Goal: Task Accomplishment & Management: Use online tool/utility

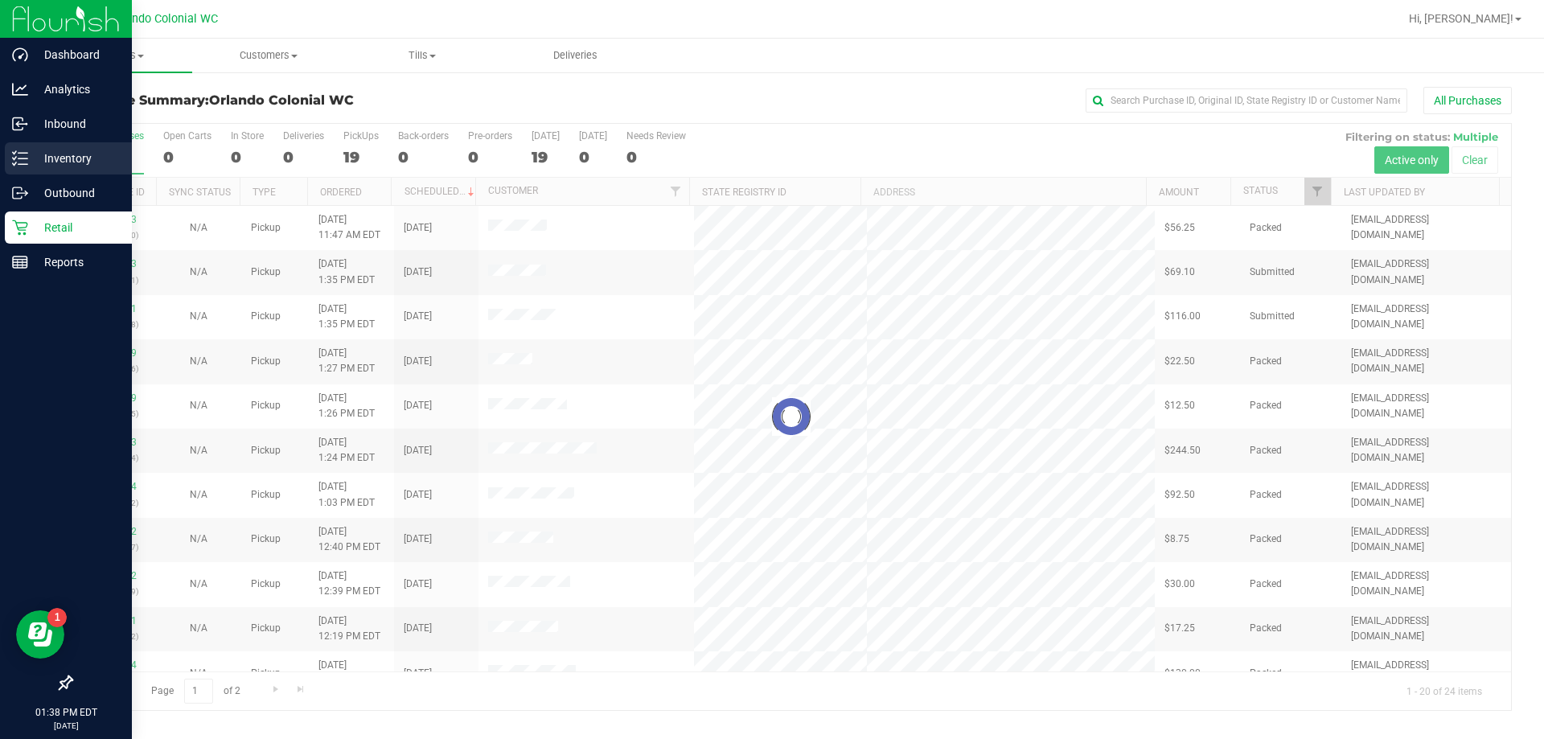
click at [42, 158] on p "Inventory" at bounding box center [76, 158] width 97 height 19
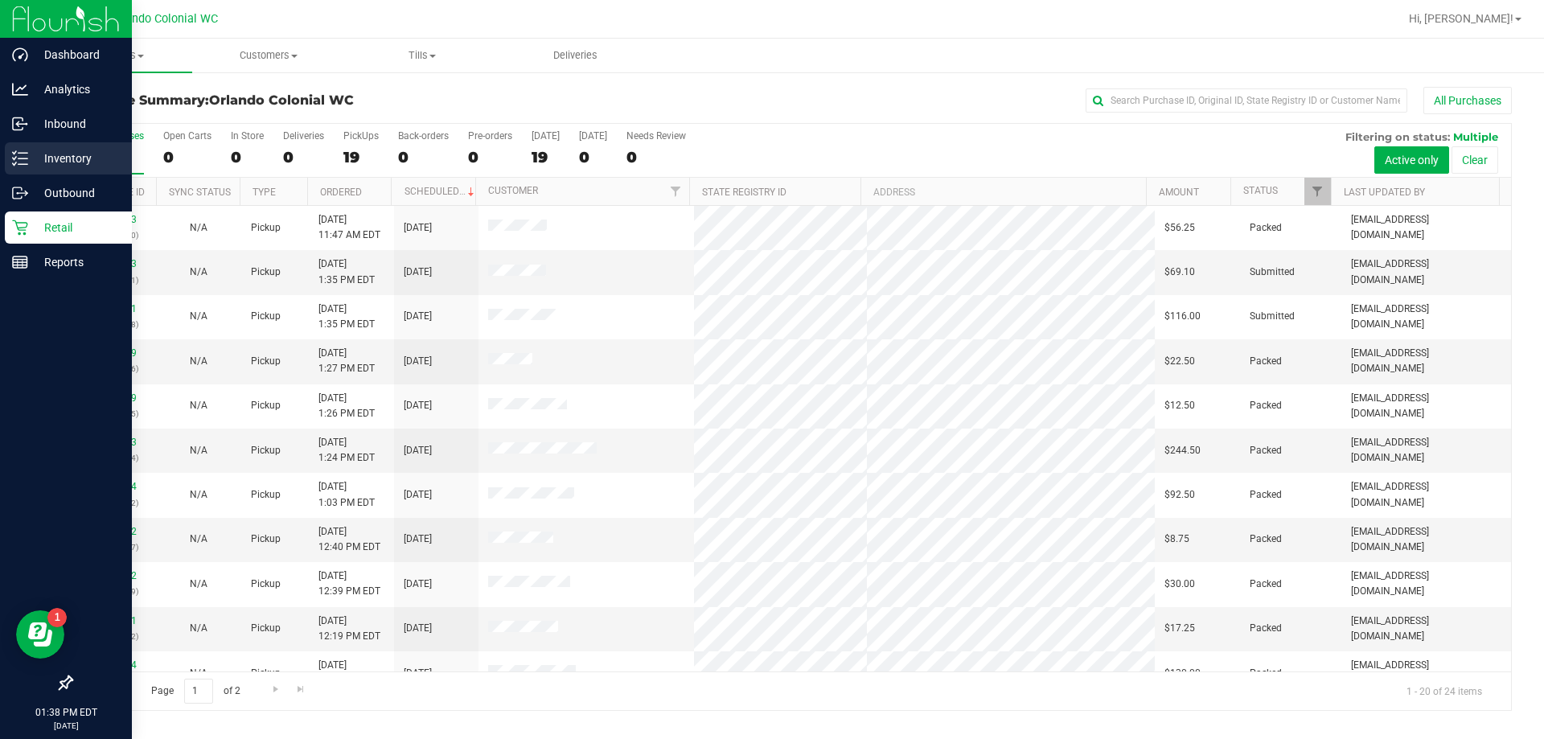
click at [36, 158] on p "Inventory" at bounding box center [76, 158] width 97 height 19
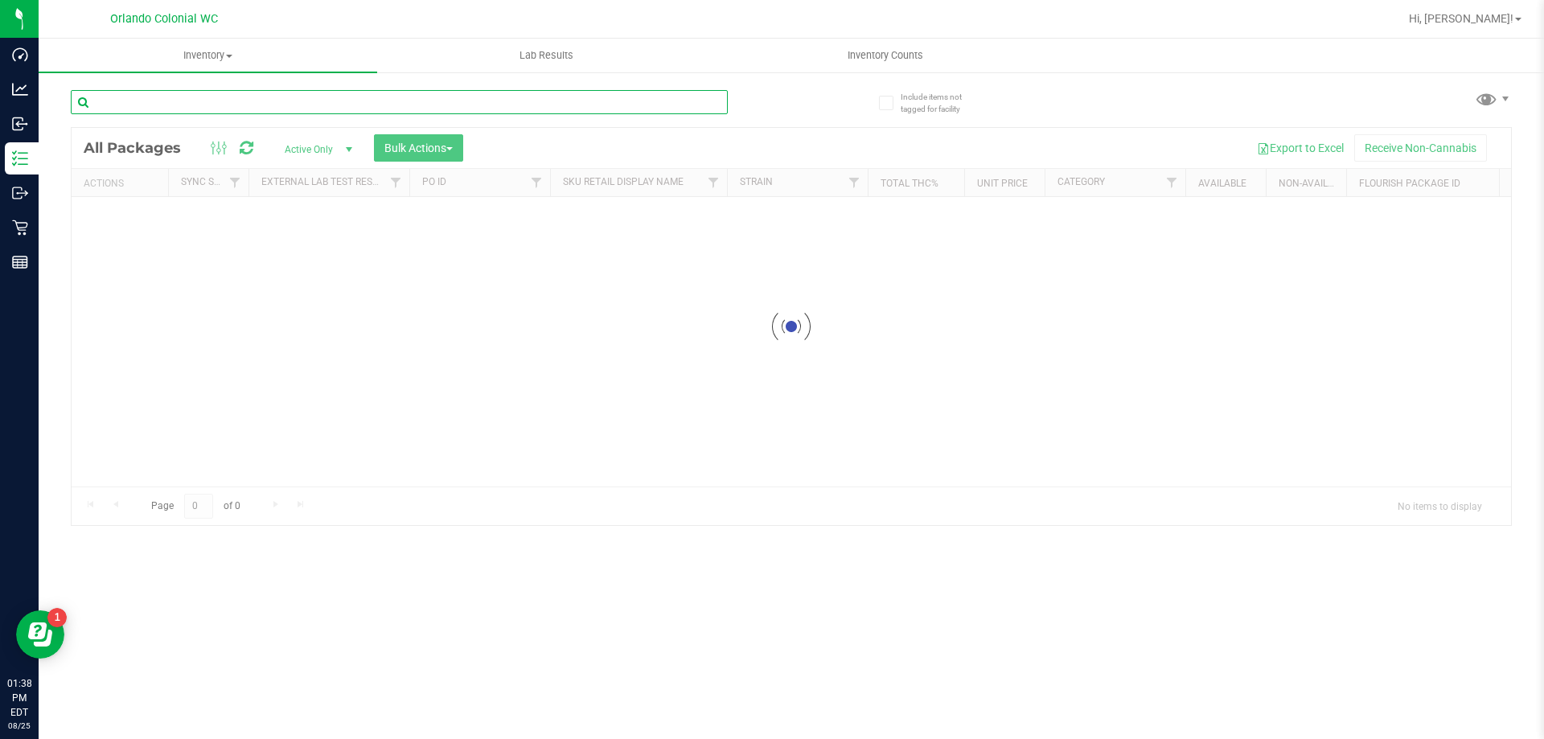
click at [184, 97] on input "text" at bounding box center [399, 102] width 657 height 24
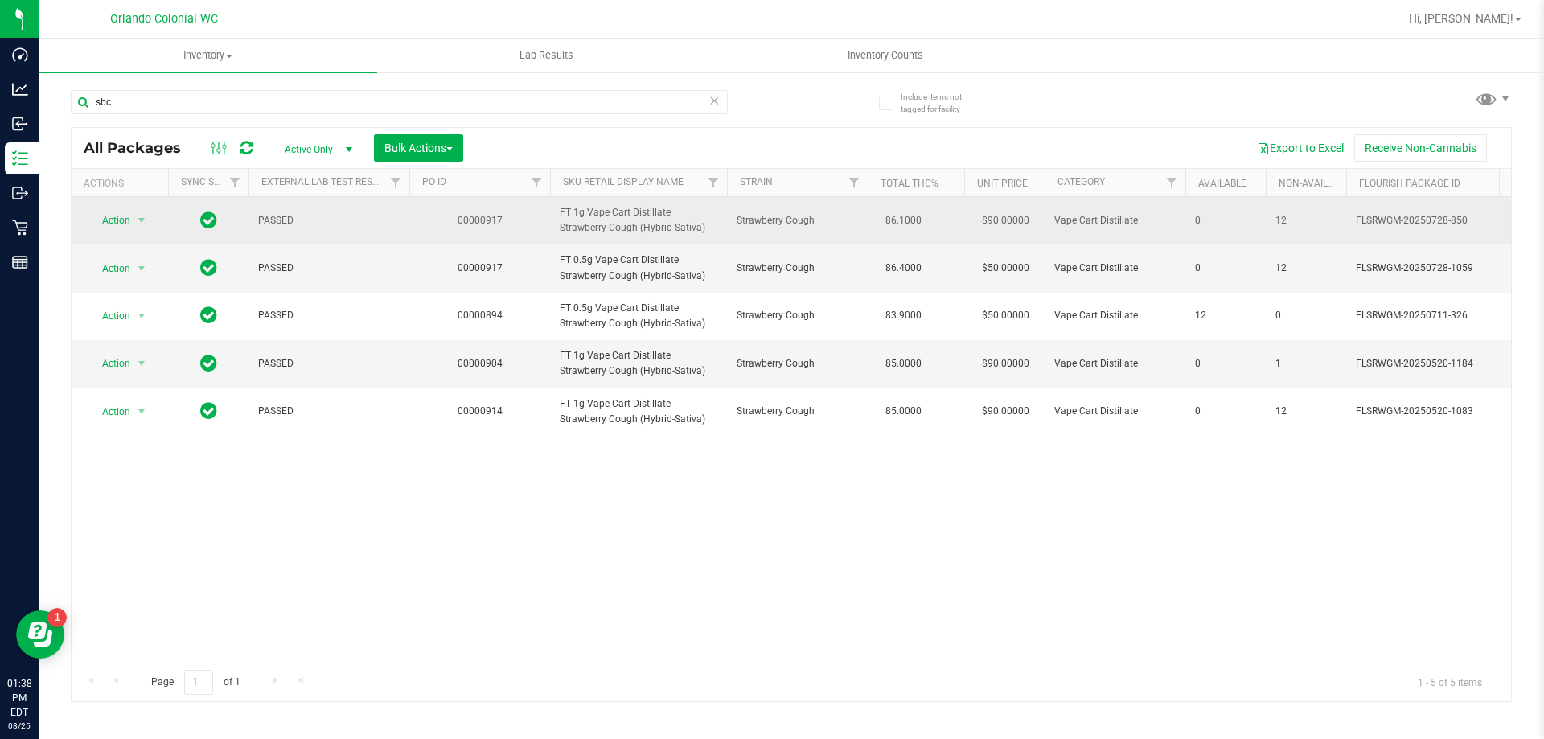
click at [586, 218] on span "FT 1g Vape Cart Distillate Strawberry Cough (Hybrid-Sativa)" at bounding box center [639, 220] width 158 height 31
click at [585, 218] on span "FT 1g Vape Cart Distillate Strawberry Cough (Hybrid-Sativa)" at bounding box center [639, 220] width 158 height 31
copy tr "FT 1g Vape Cart Distillate Strawberry Cough (Hybrid-Sativa)"
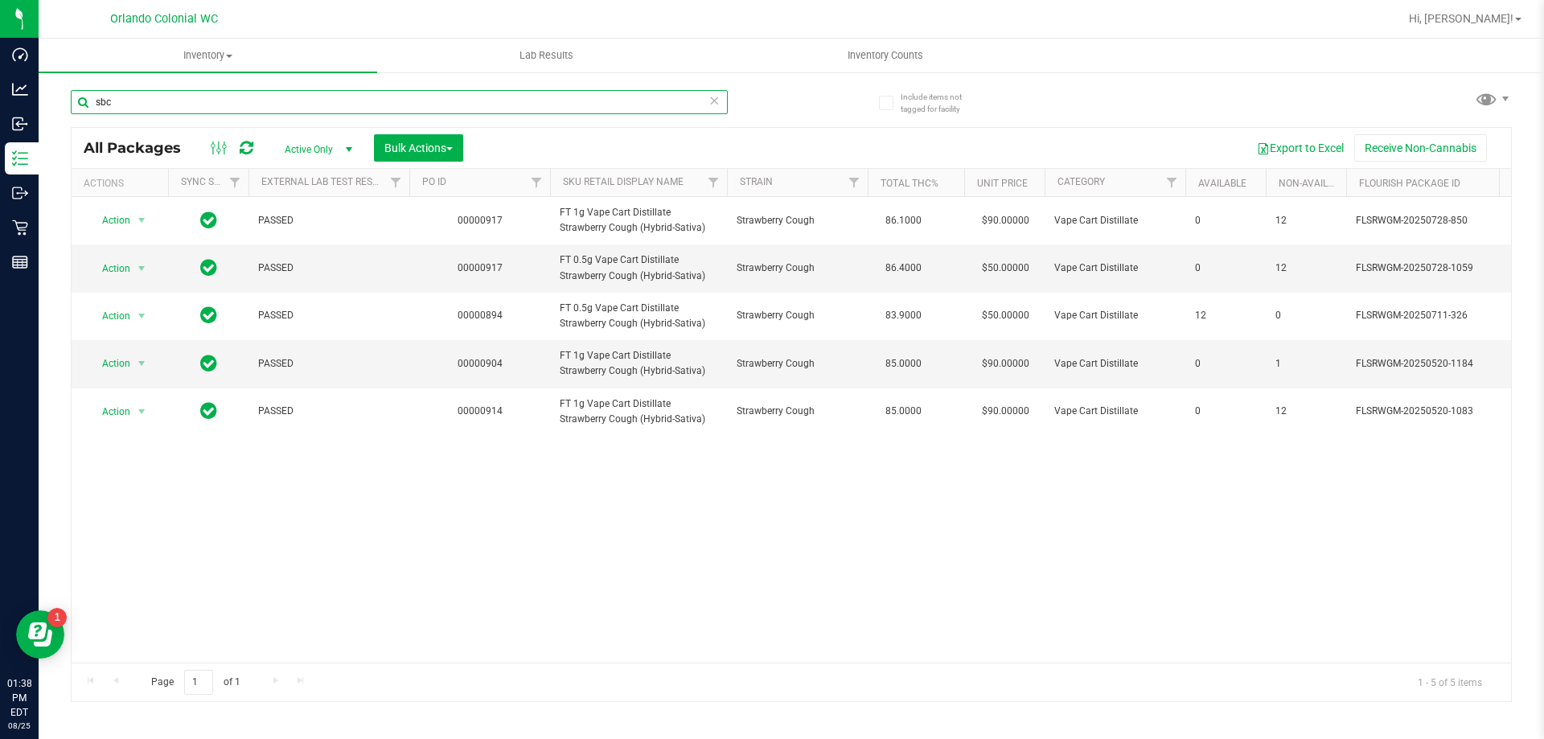
click at [497, 103] on input "sbc" at bounding box center [399, 102] width 657 height 24
paste input "FT 1g Vape Cart Distillate Strawberry Cough (Hybrid-Sativa)"
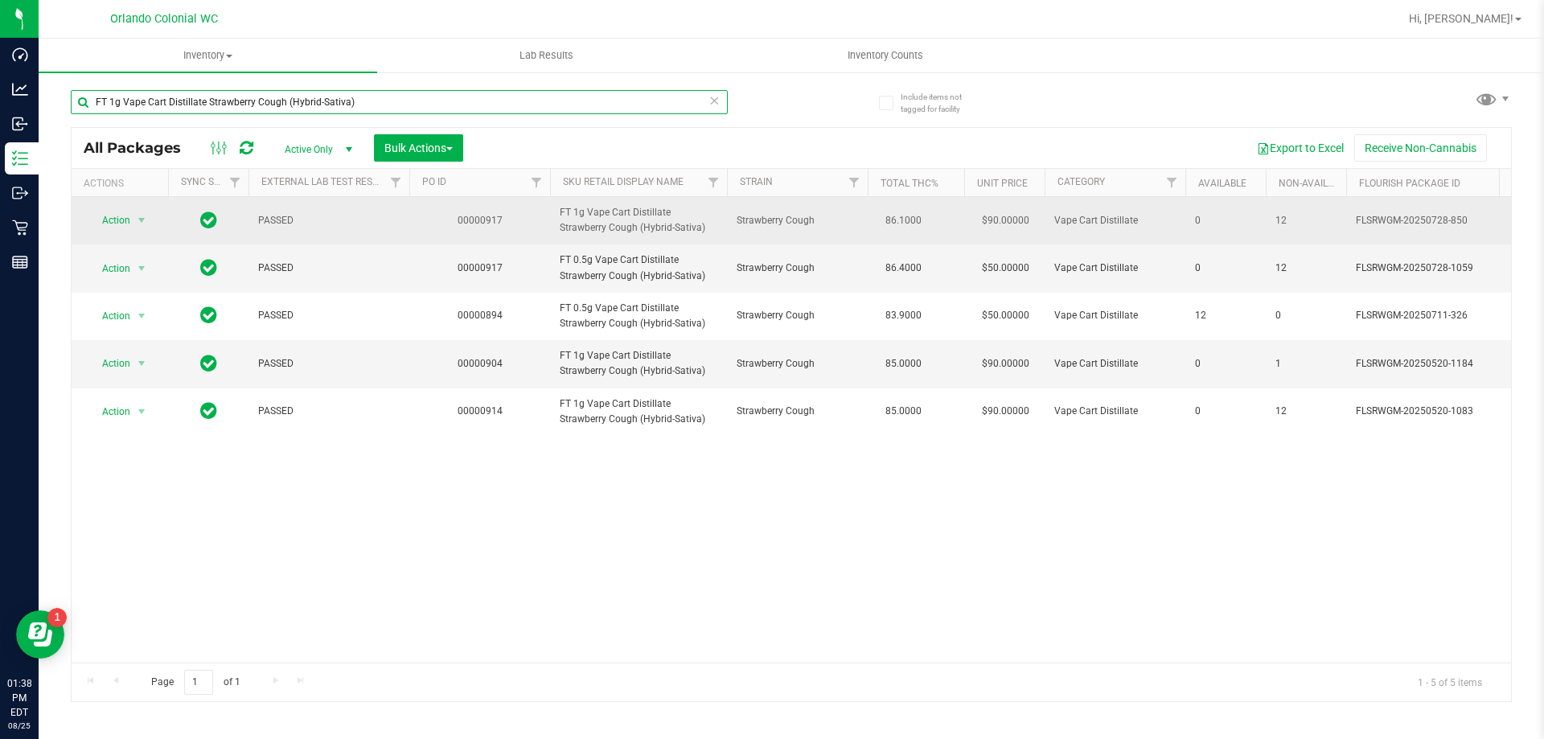
type input "FT 1g Vape Cart Distillate Strawberry Cough (Hybrid-Sativa)"
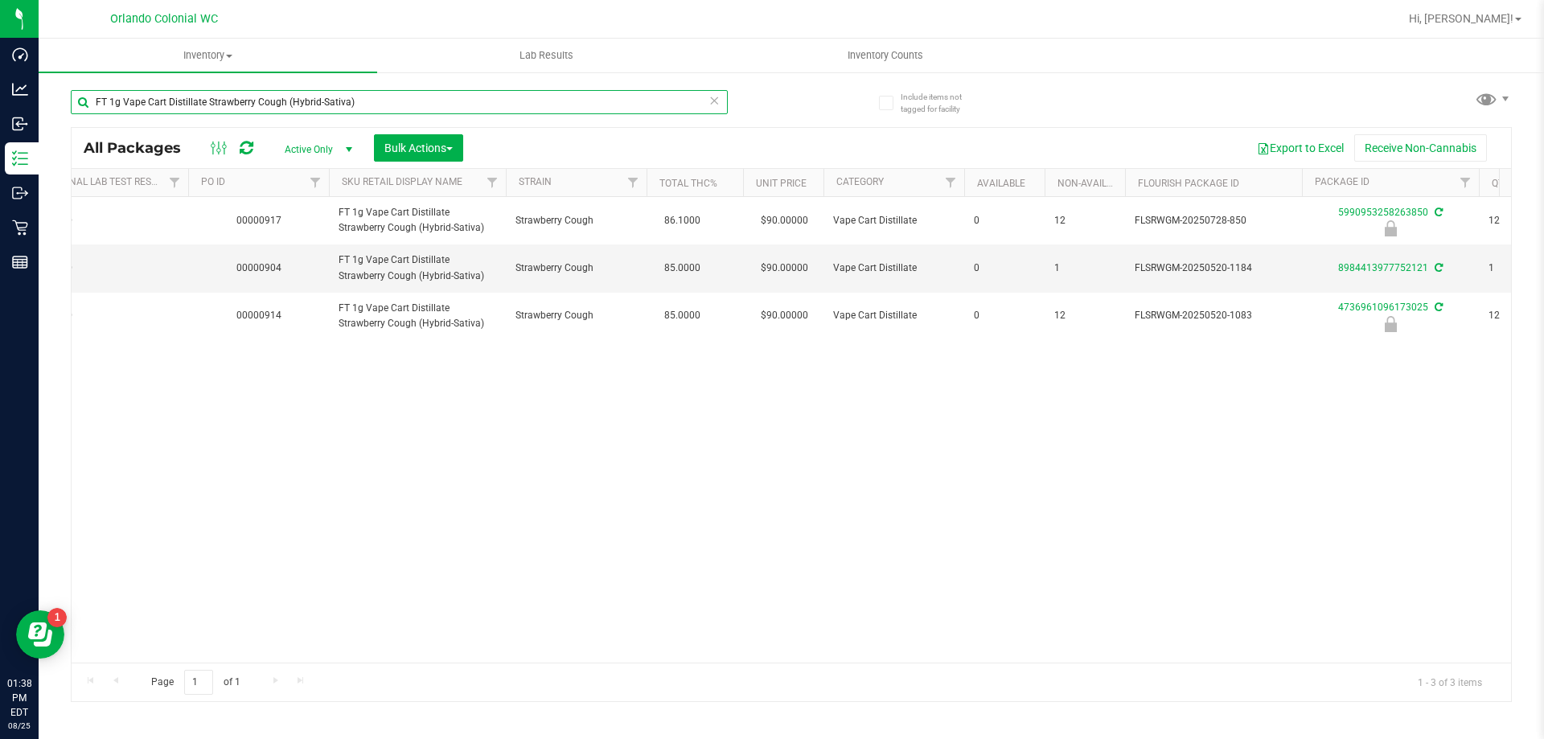
scroll to position [0, 254]
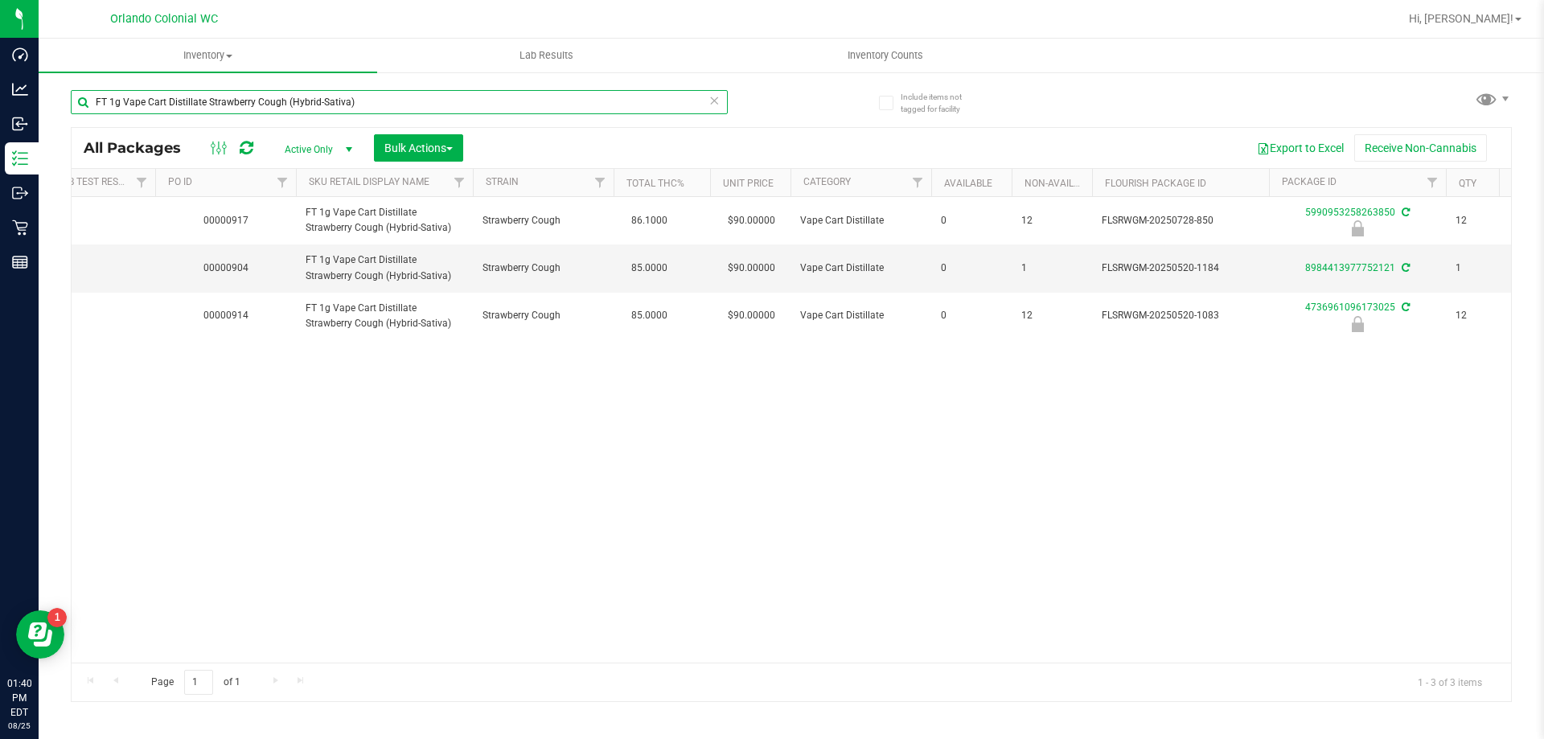
click at [339, 109] on input "FT 1g Vape Cart Distillate Strawberry Cough (Hybrid-Sativa)" at bounding box center [399, 102] width 657 height 24
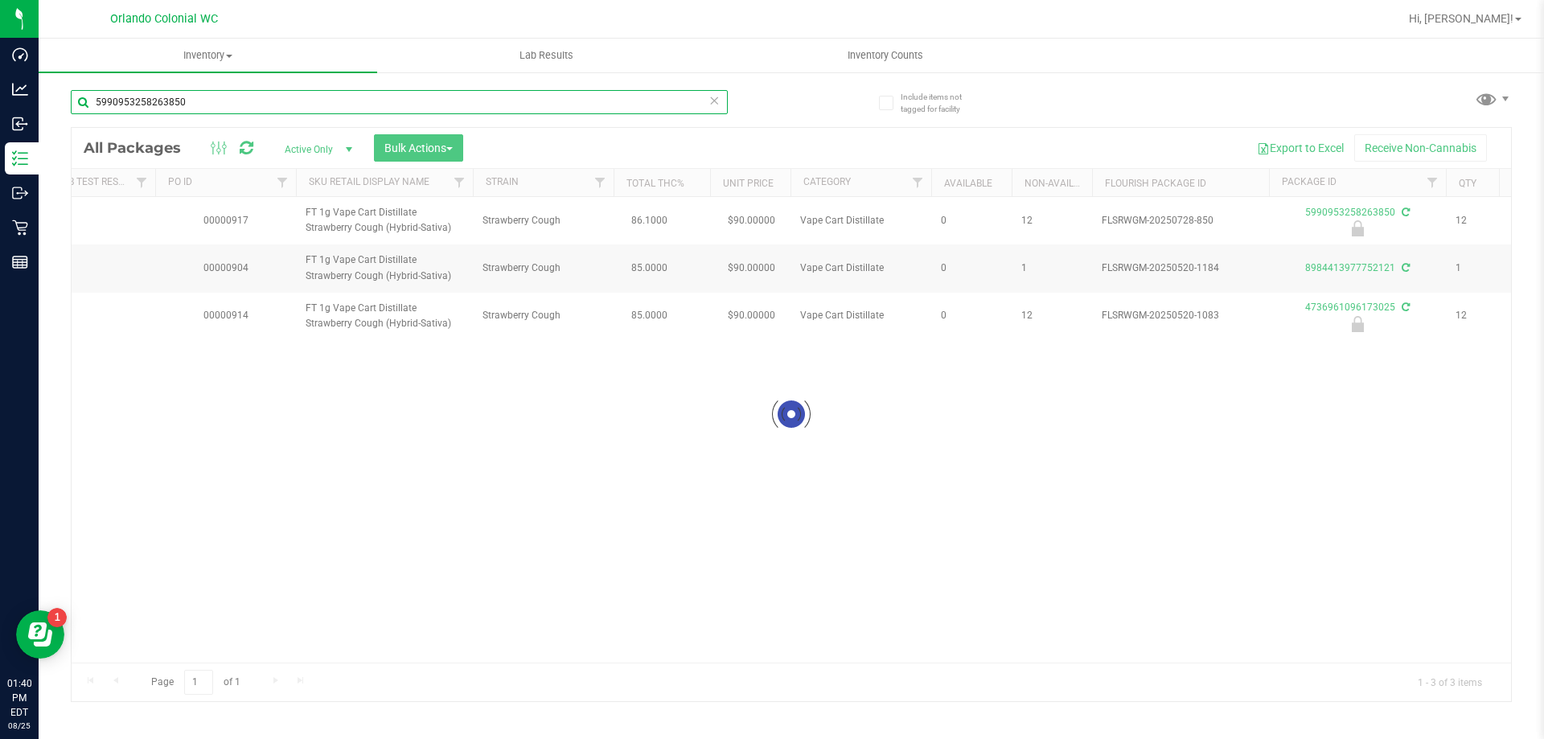
type input "5990953258263850"
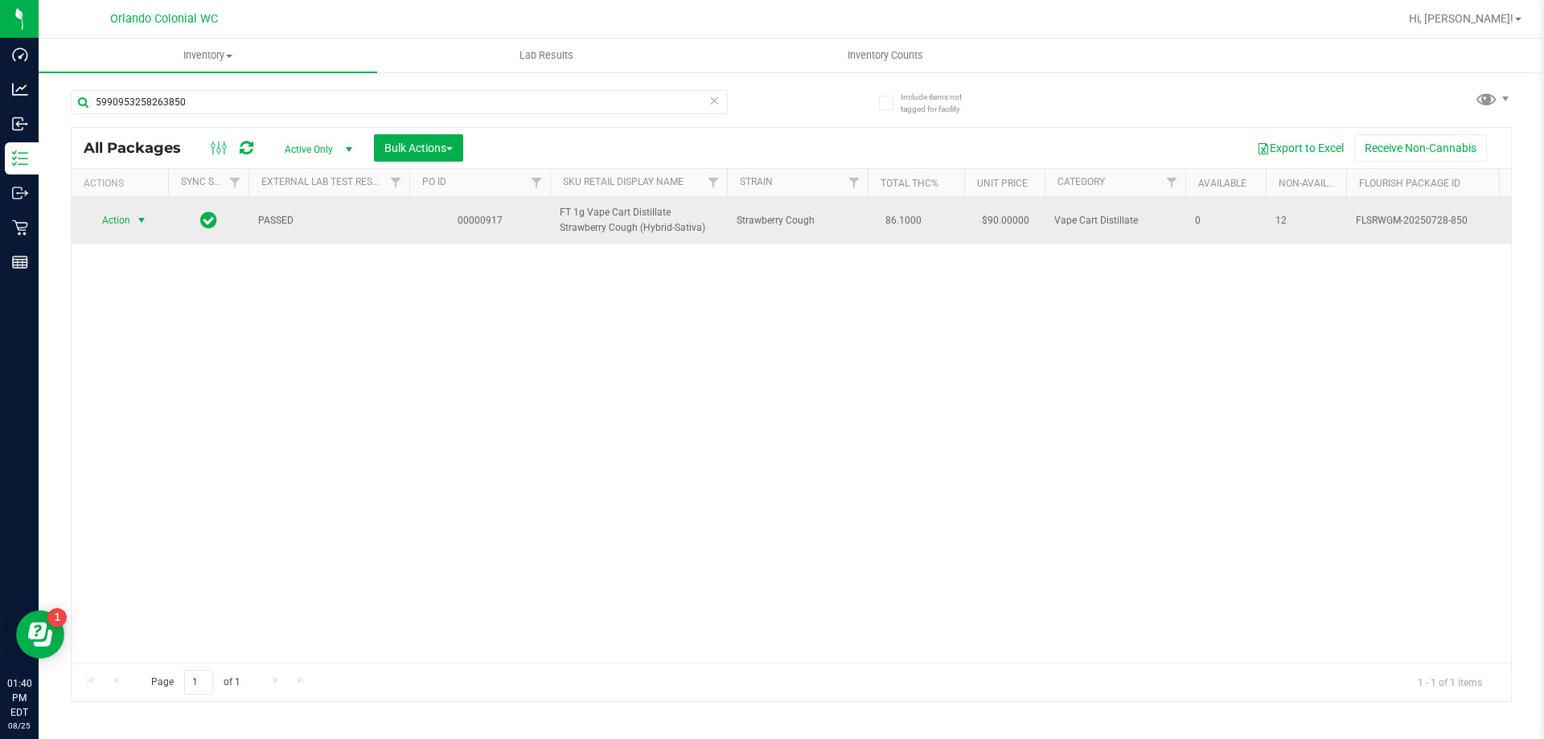
click at [128, 211] on span "Action" at bounding box center [109, 220] width 43 height 23
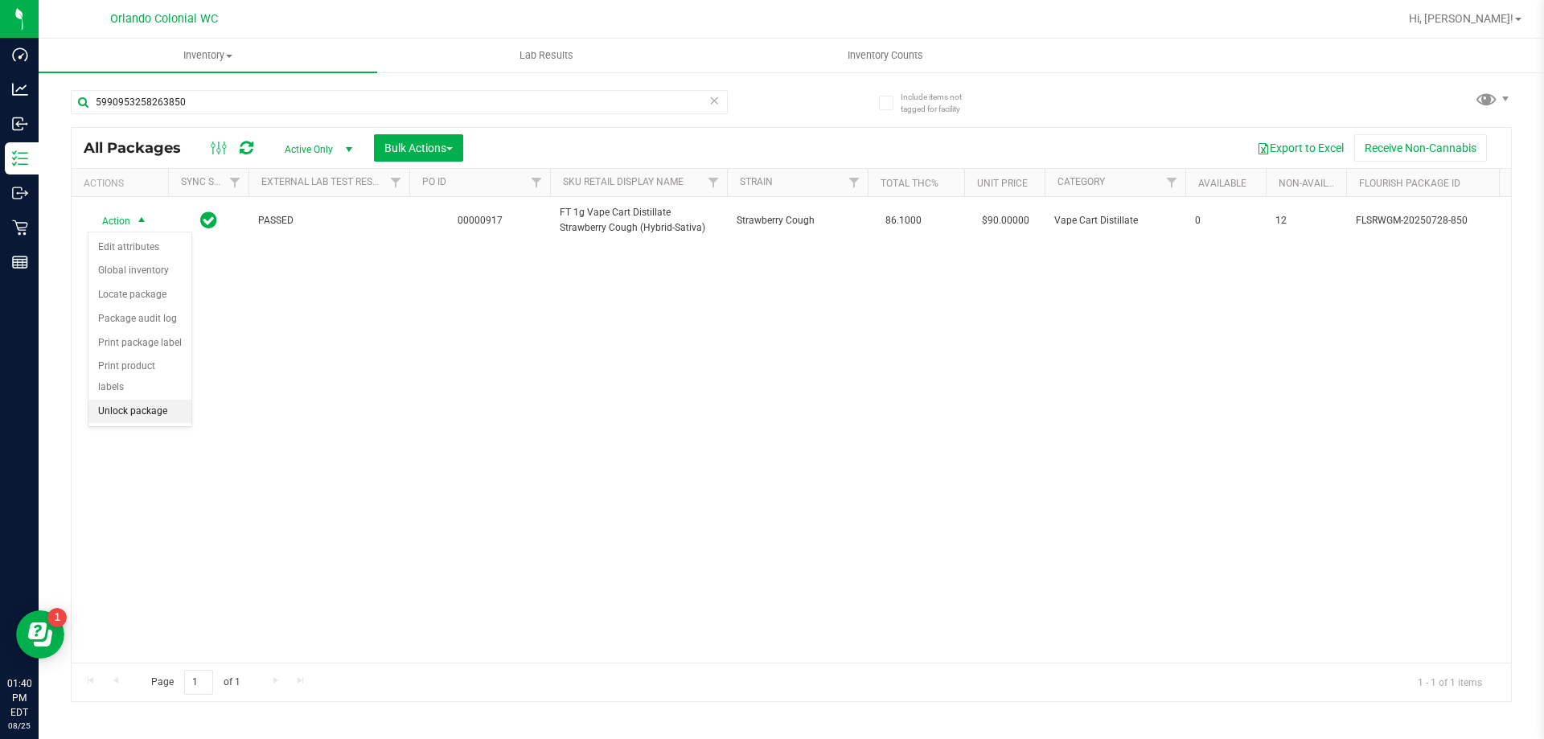
click at [135, 400] on li "Unlock package" at bounding box center [139, 412] width 103 height 24
click at [137, 384] on div "Inventory All packages All inventory Waste log Create inventory Lab Results Inv…" at bounding box center [792, 389] width 1506 height 701
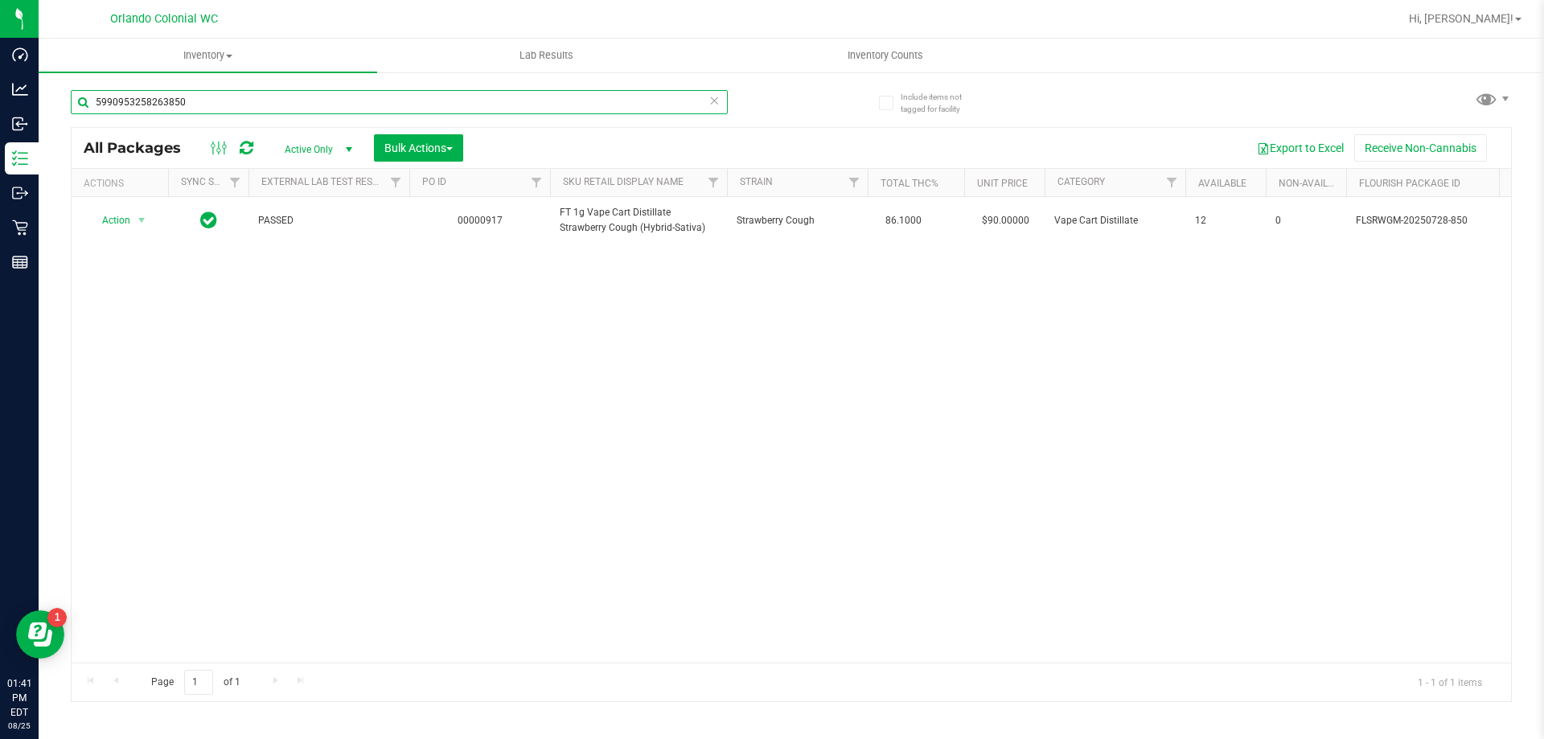
click at [252, 105] on input "5990953258263850" at bounding box center [399, 102] width 657 height 24
click at [710, 101] on icon at bounding box center [714, 99] width 11 height 19
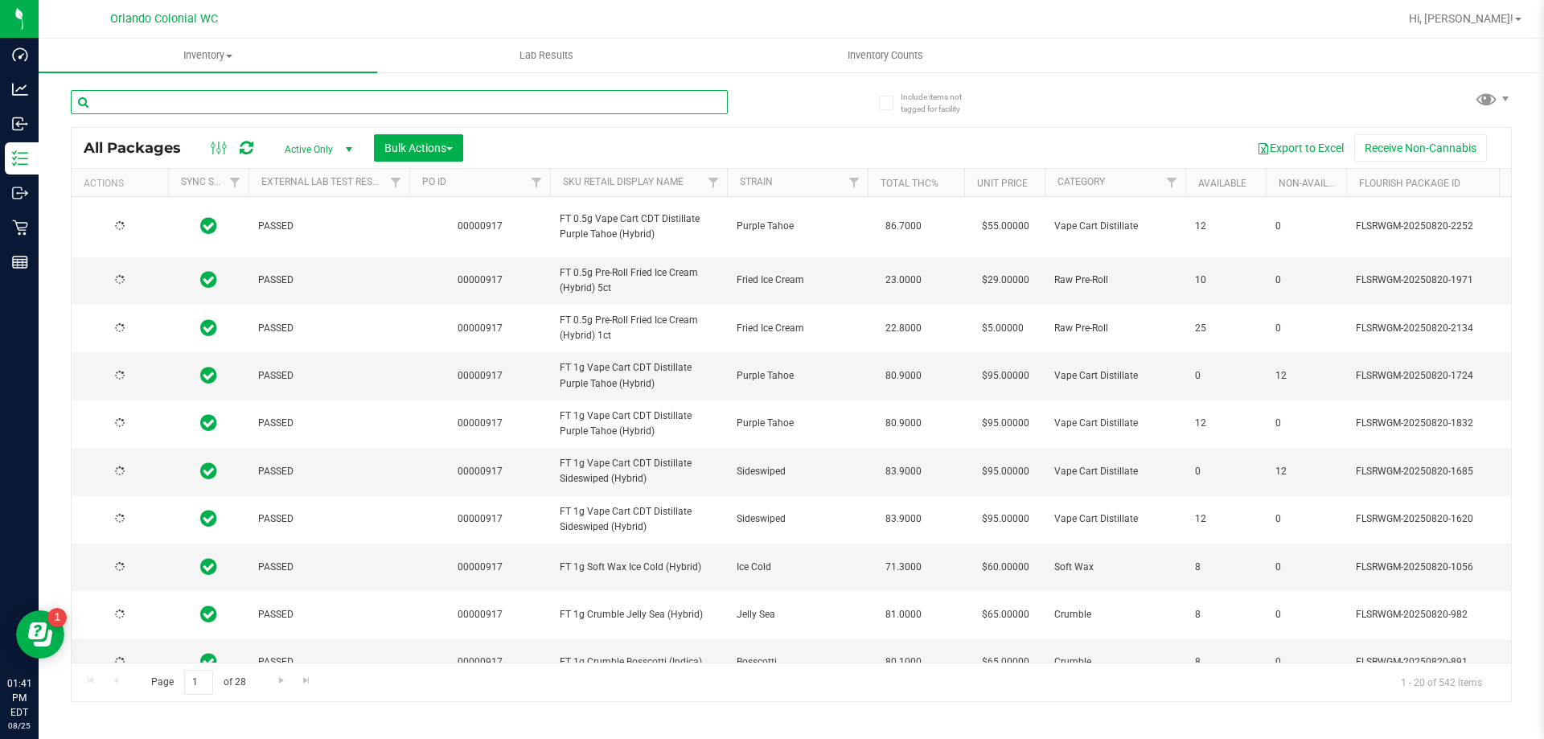
click at [602, 107] on input "text" at bounding box center [399, 102] width 657 height 24
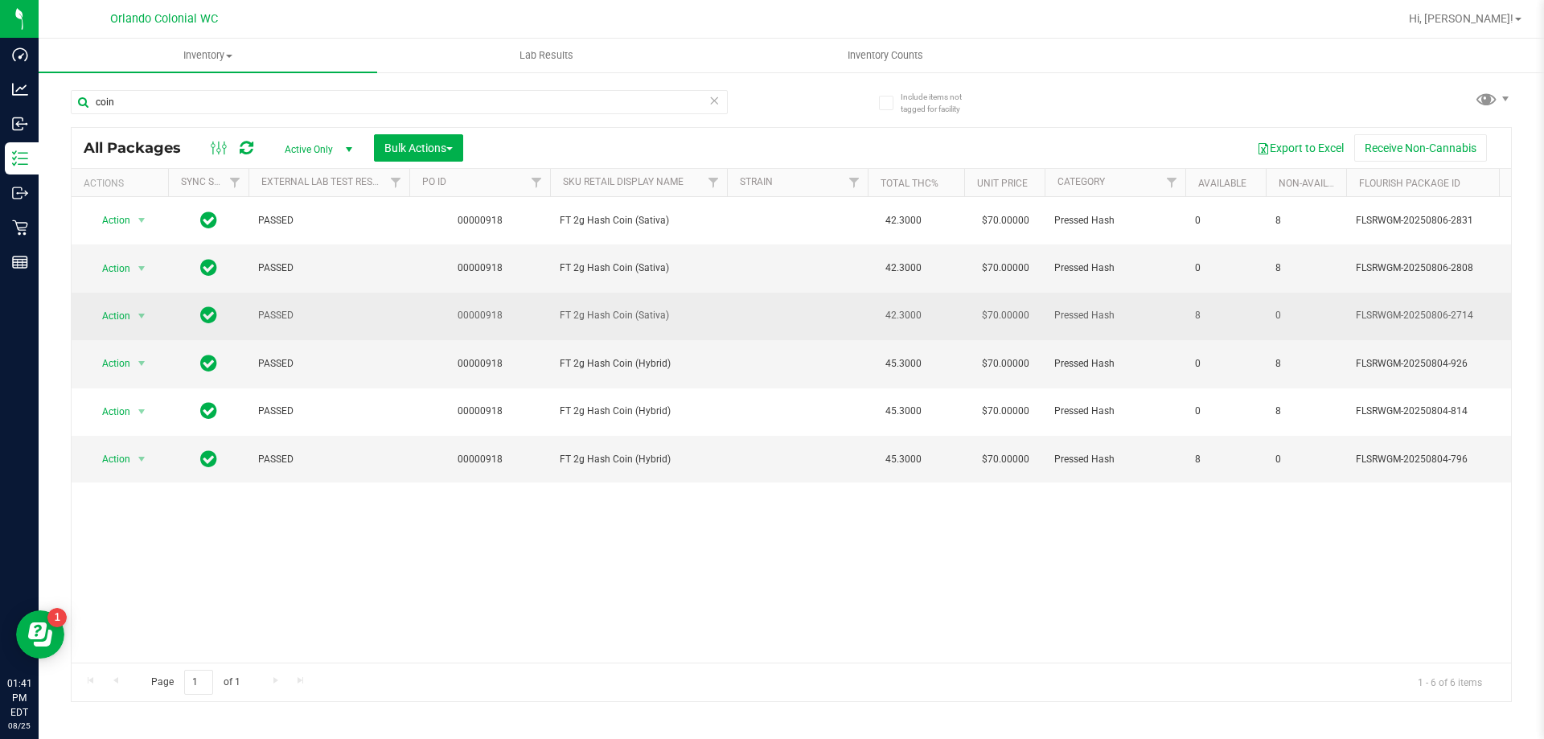
drag, startPoint x: 748, startPoint y: 311, endPoint x: 1478, endPoint y: 312, distance: 729.6
click at [1478, 312] on tr "Action Action Adjust qty Create package Edit attributes Global inventory Locate…" at bounding box center [1487, 316] width 2831 height 47
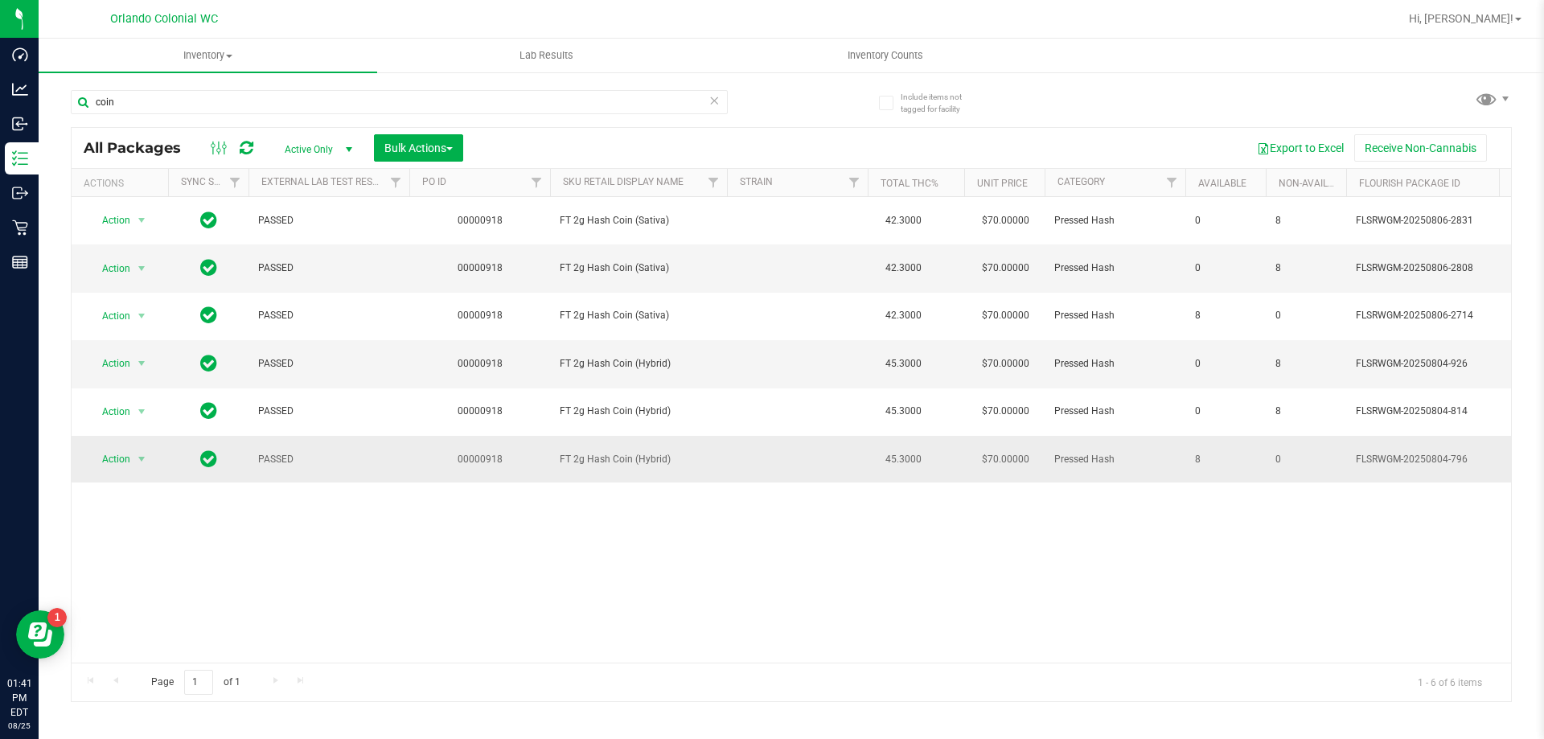
click at [1327, 467] on td "0" at bounding box center [1306, 459] width 80 height 47
click at [281, 93] on input "coin" at bounding box center [399, 102] width 657 height 24
click at [279, 93] on input "coin" at bounding box center [399, 102] width 657 height 24
type input "c"
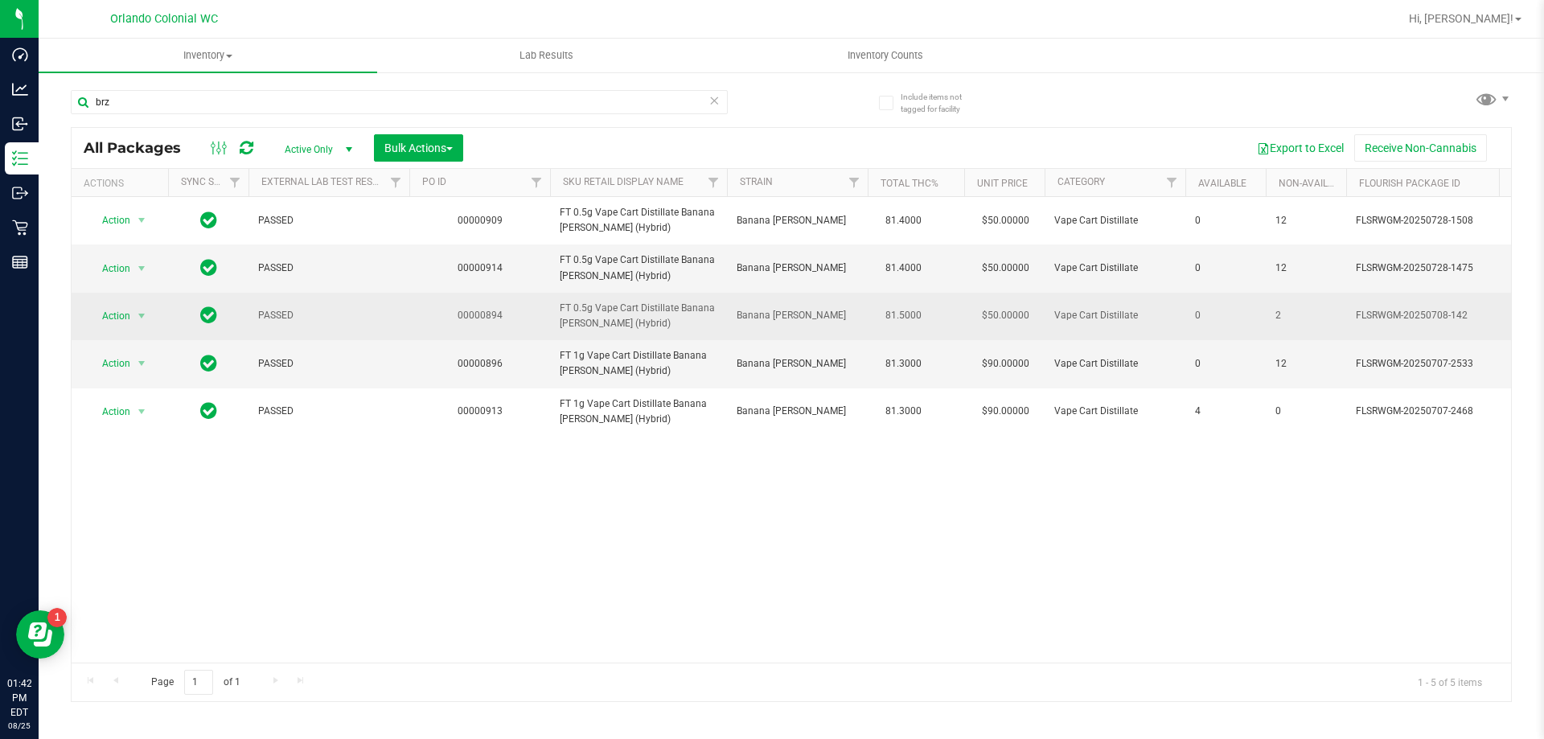
click at [576, 314] on span "FT 0.5g Vape Cart Distillate Banana [PERSON_NAME] (Hybrid)" at bounding box center [639, 316] width 158 height 31
click at [576, 313] on span "FT 0.5g Vape Cart Distillate Banana [PERSON_NAME] (Hybrid)" at bounding box center [639, 316] width 158 height 31
copy tr "FT 0.5g Vape Cart Distillate Banana [PERSON_NAME] (Hybrid)"
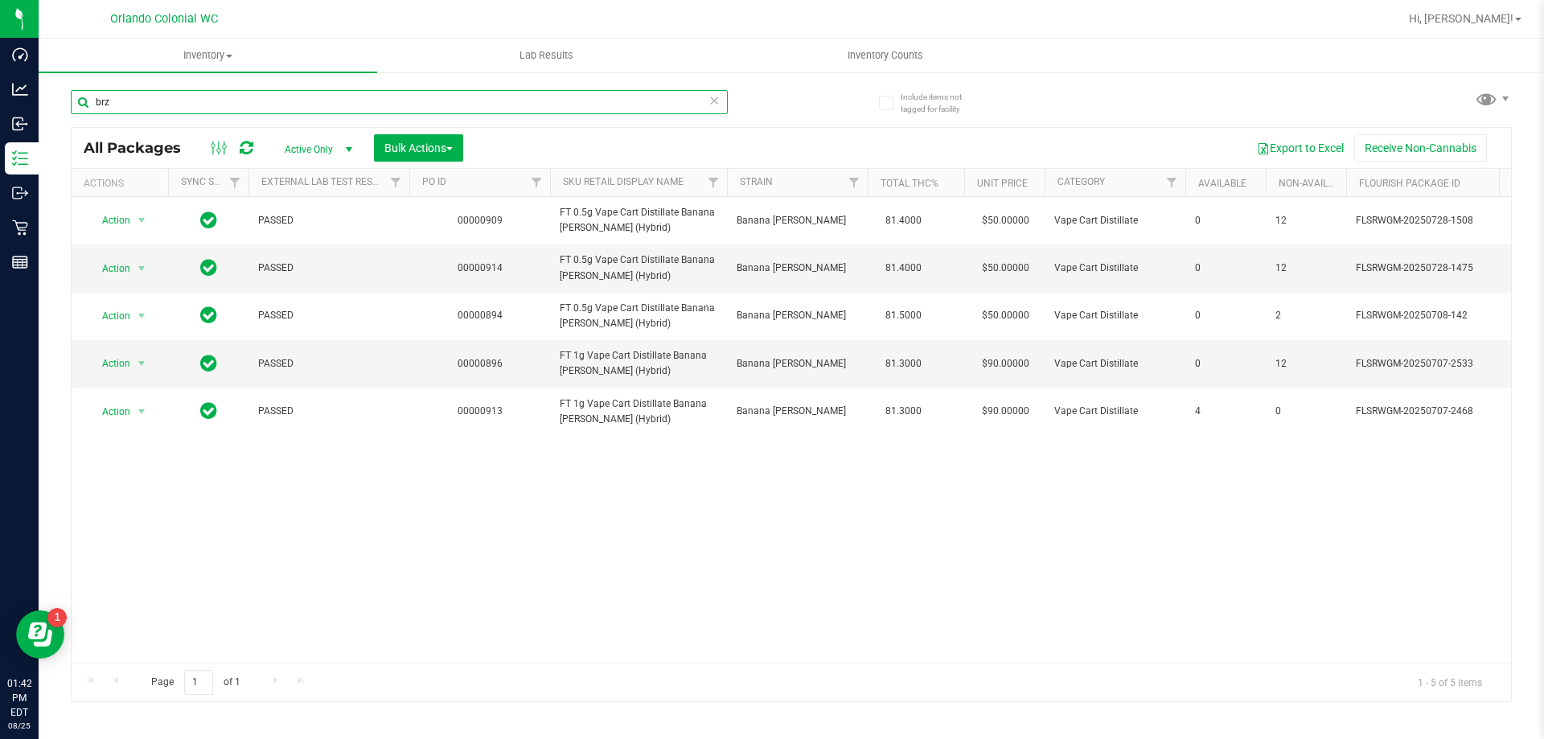
click at [277, 99] on input "brz" at bounding box center [399, 102] width 657 height 24
paste input "FT 0.5g Vape Cart Distillate Banana [PERSON_NAME] (Hybrid)"
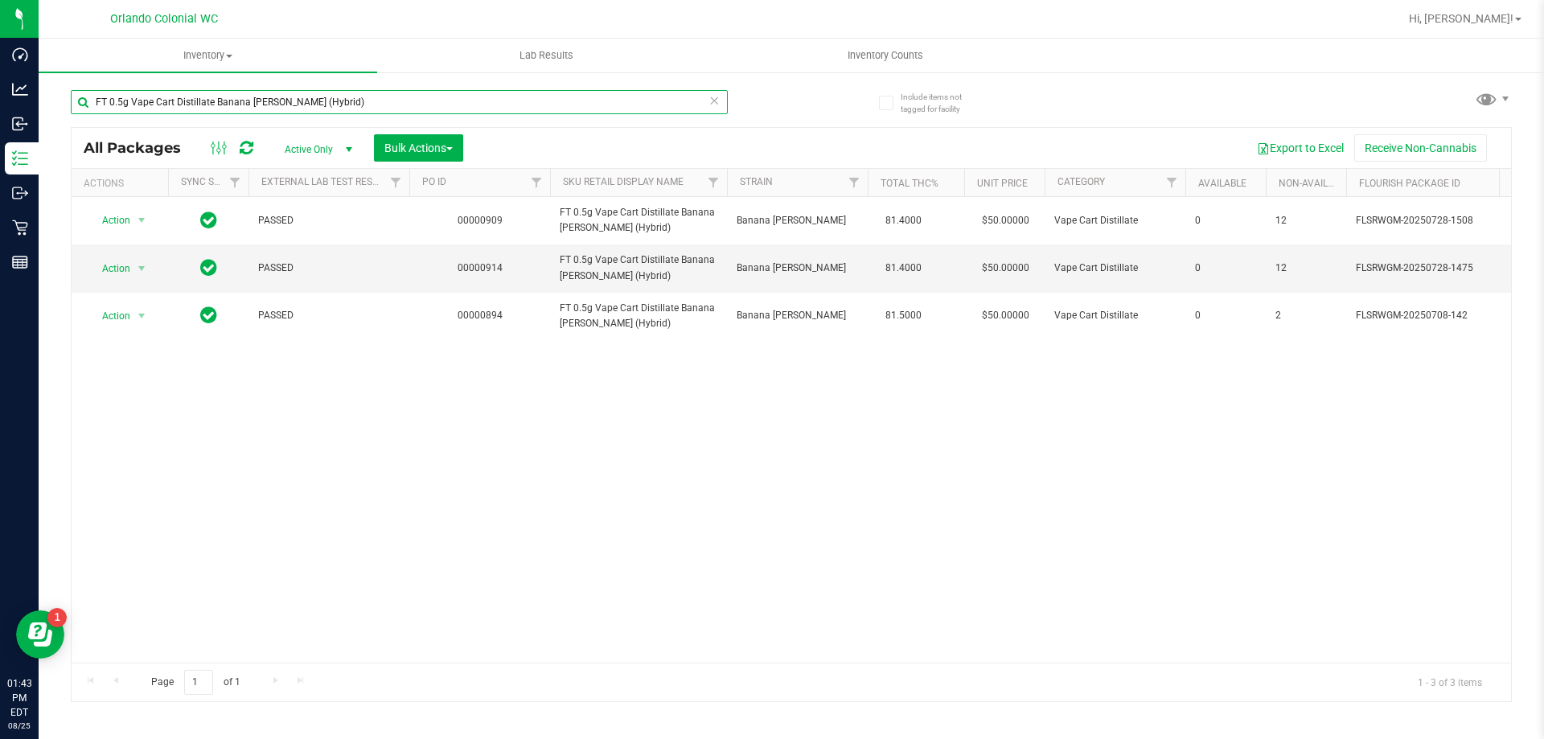
type input "FT 0.5g Vape Cart Distillate Banana [PERSON_NAME] (Hybrid)"
click at [709, 101] on icon at bounding box center [714, 99] width 11 height 19
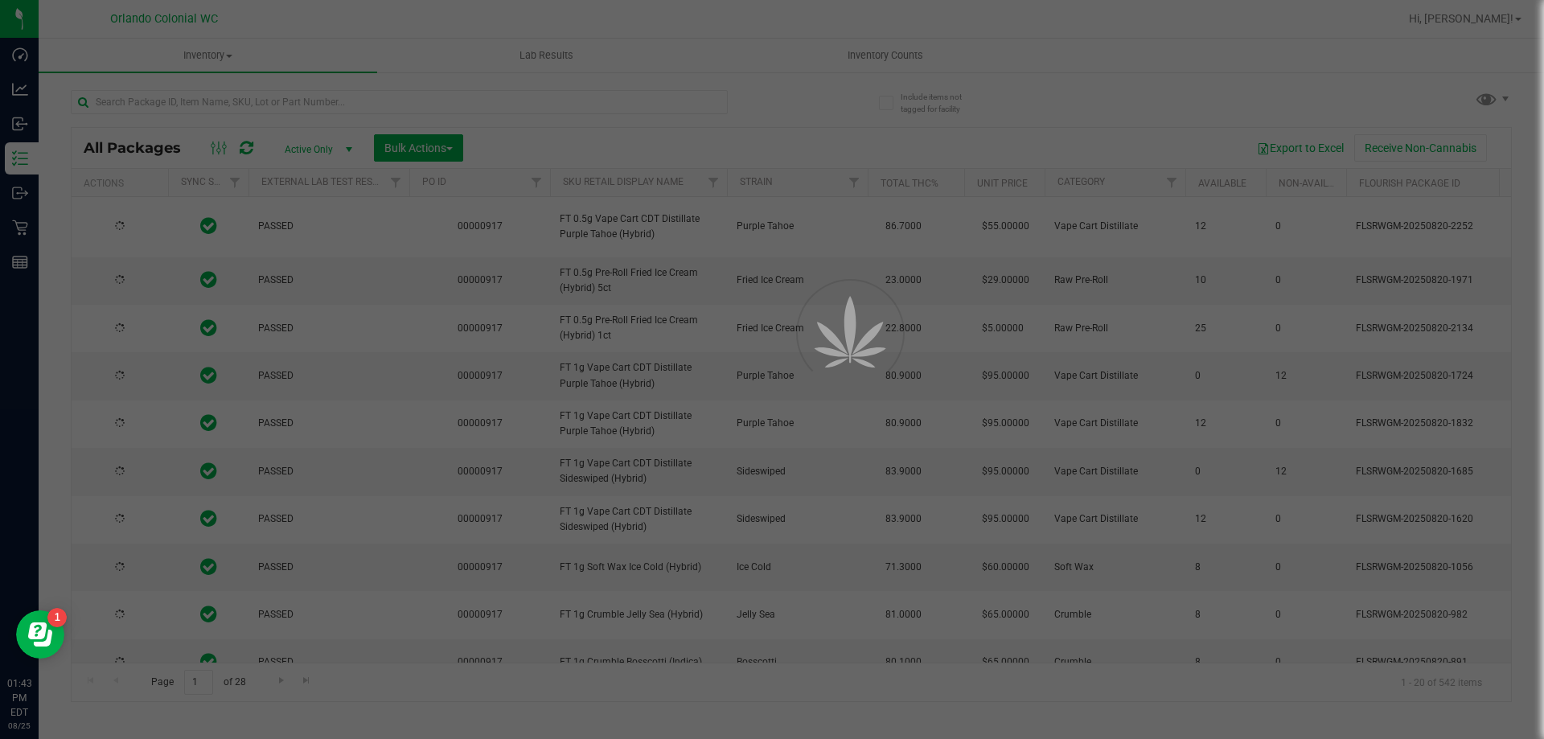
click at [136, 107] on div at bounding box center [772, 369] width 1544 height 739
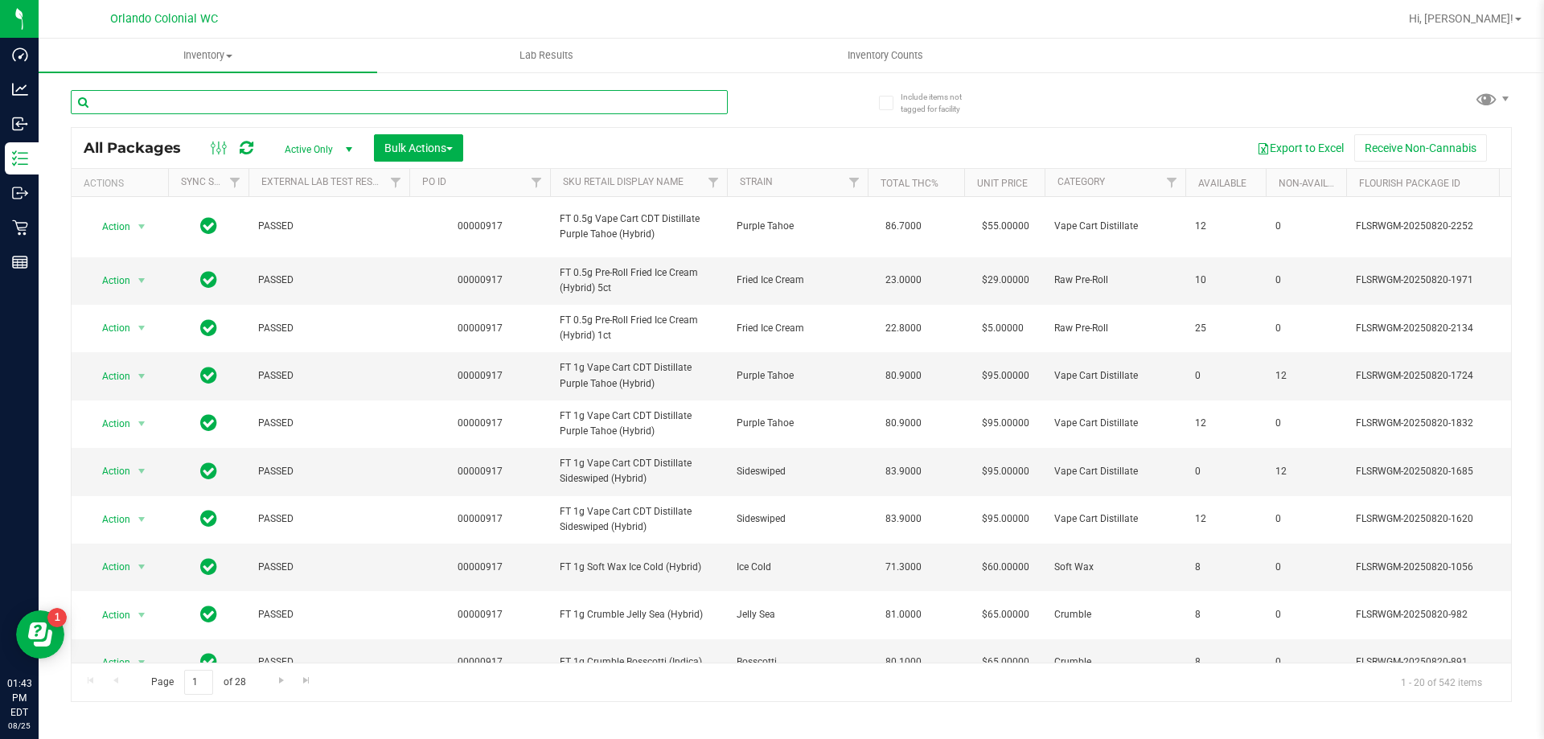
click at [165, 102] on input "text" at bounding box center [399, 102] width 657 height 24
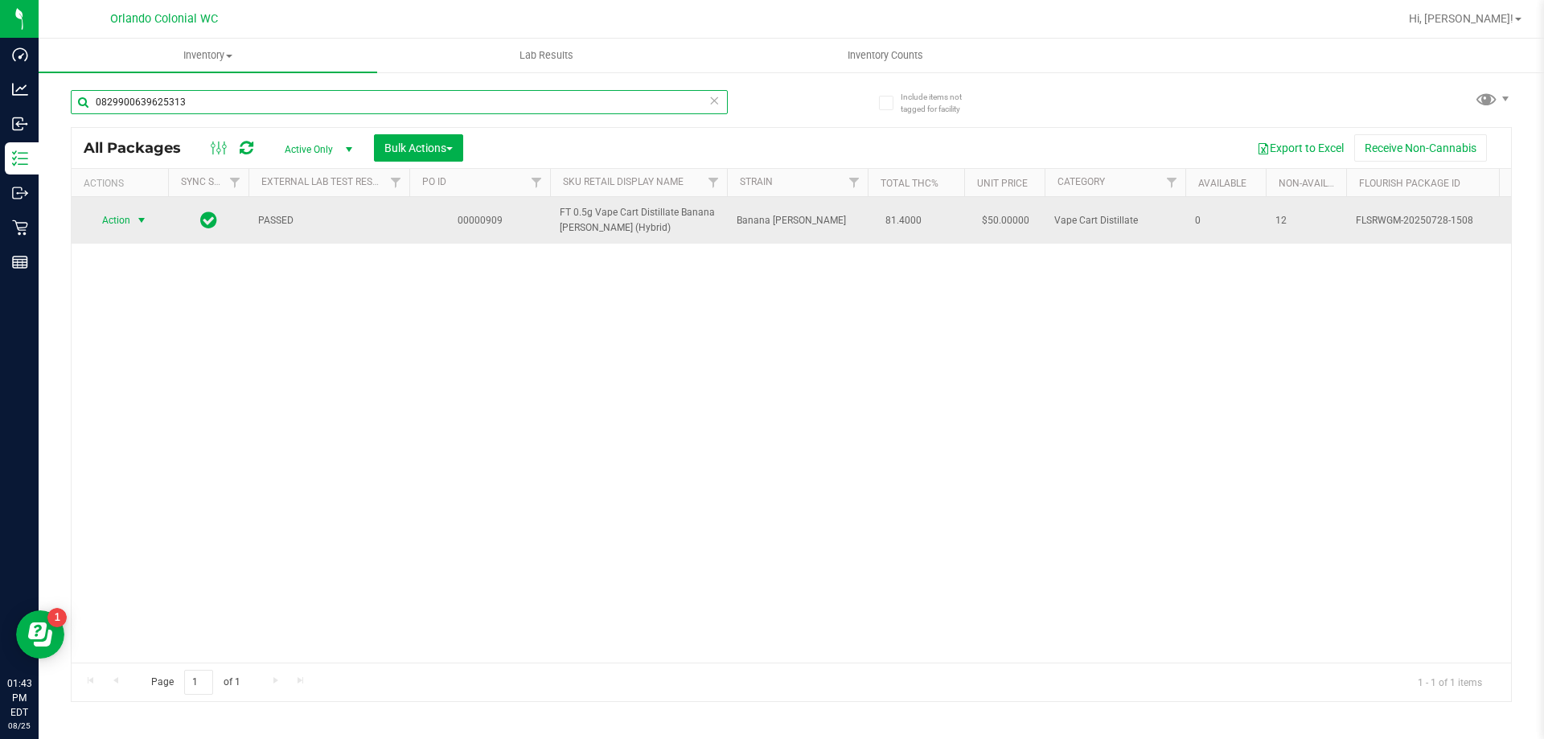
type input "0829900639625313"
click at [137, 224] on span "select" at bounding box center [141, 220] width 13 height 13
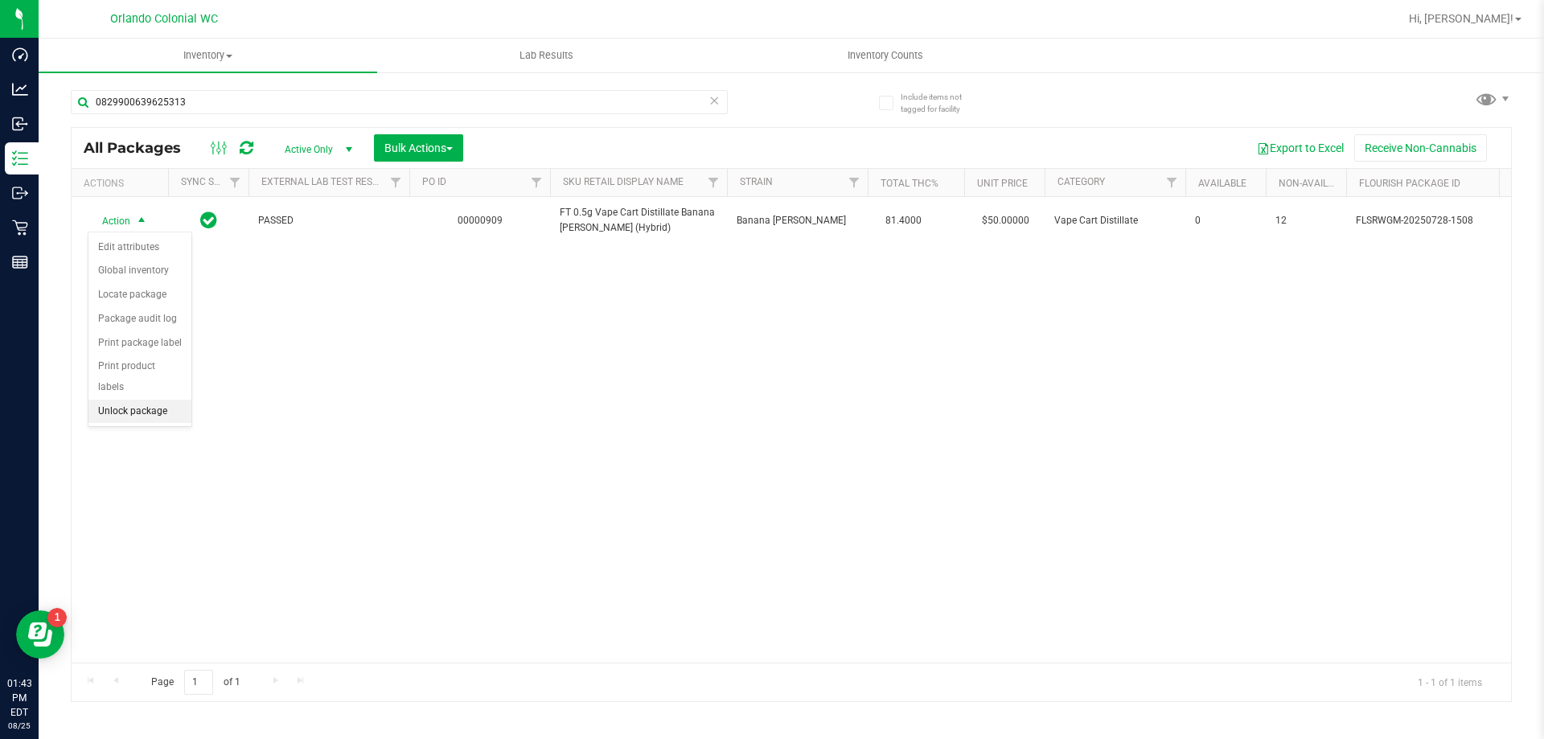
click at [142, 400] on li "Unlock package" at bounding box center [139, 412] width 103 height 24
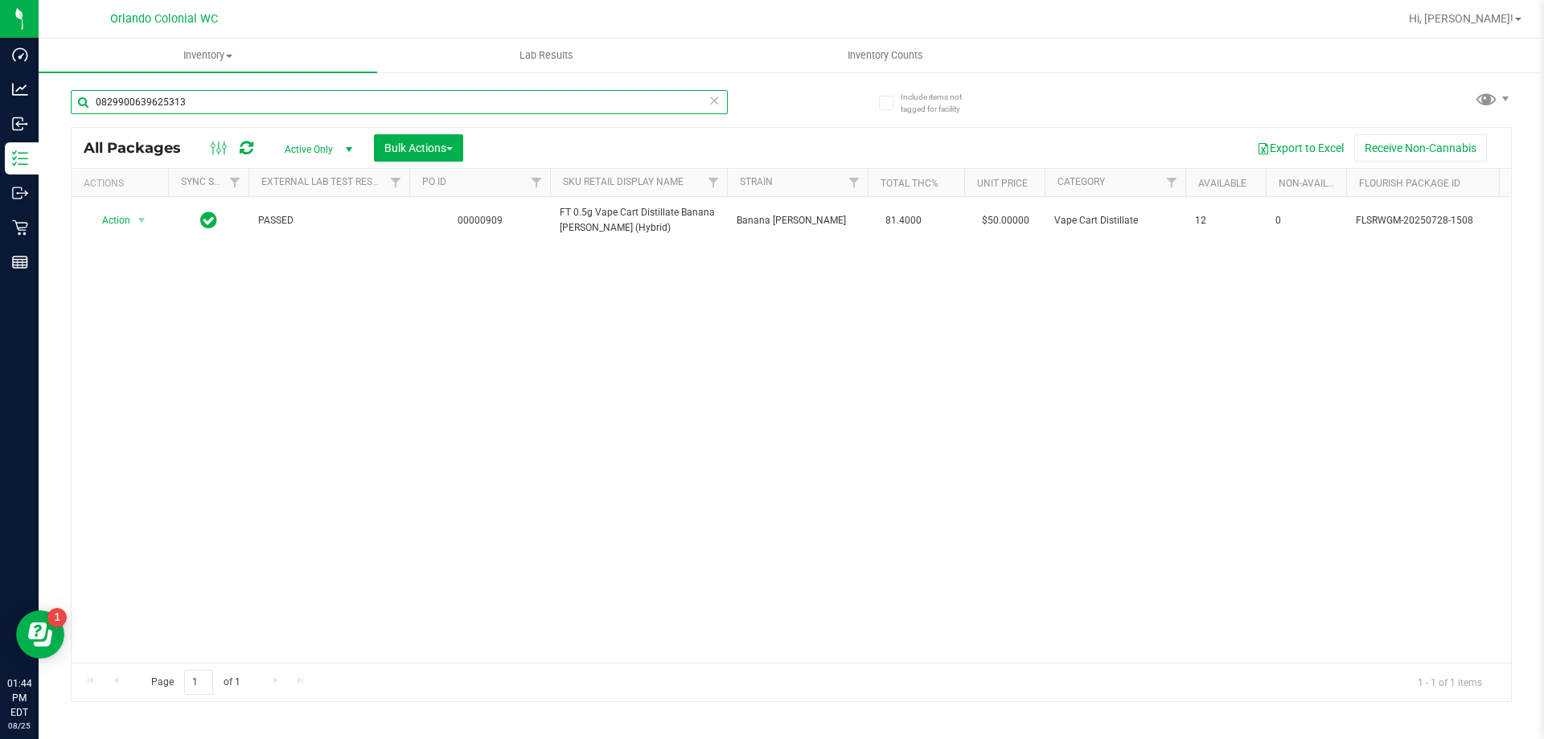
click at [211, 101] on input "0829900639625313" at bounding box center [399, 102] width 657 height 24
click at [220, 103] on input "0829900639625313" at bounding box center [399, 102] width 657 height 24
click at [216, 101] on input "0829900639625313" at bounding box center [399, 102] width 657 height 24
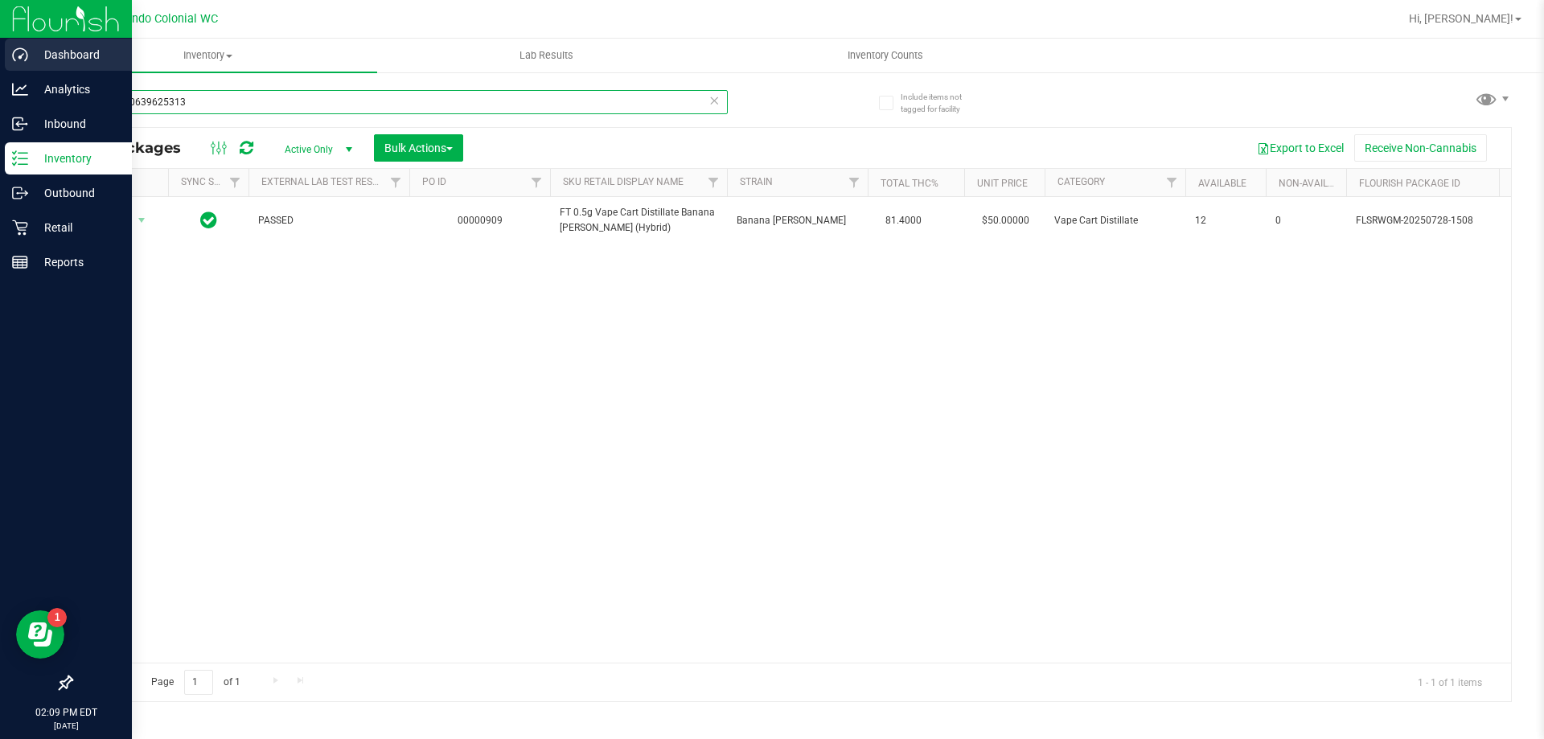
drag, startPoint x: 188, startPoint y: 103, endPoint x: 0, endPoint y: 39, distance: 198.9
click at [0, 40] on div "Dashboard Analytics Inbound Inventory Outbound Retail Reports 02:09 PM EDT [DAT…" at bounding box center [772, 369] width 1544 height 739
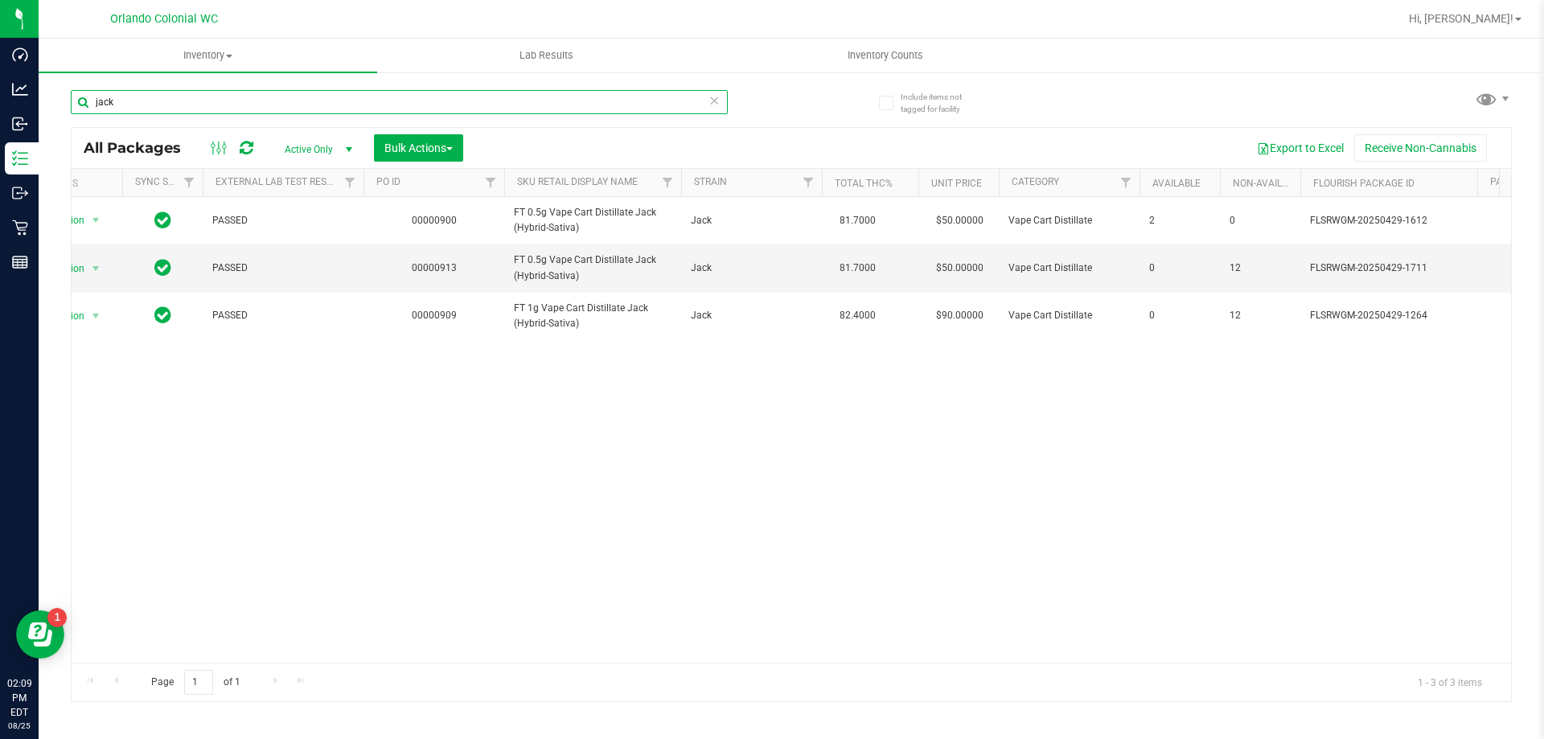
scroll to position [0, 51]
type input "j"
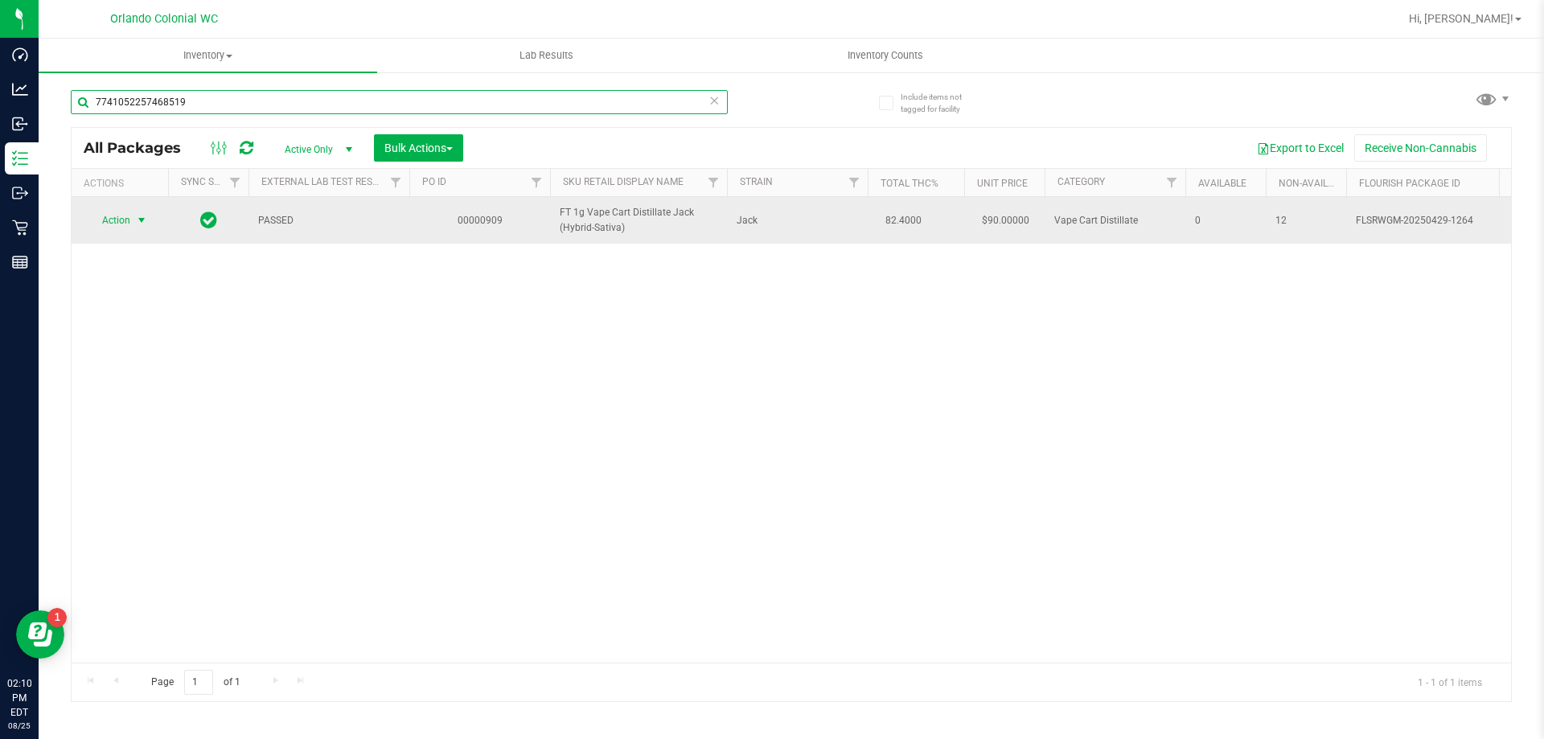
type input "7741052257468519"
click at [138, 218] on span "select" at bounding box center [141, 220] width 13 height 13
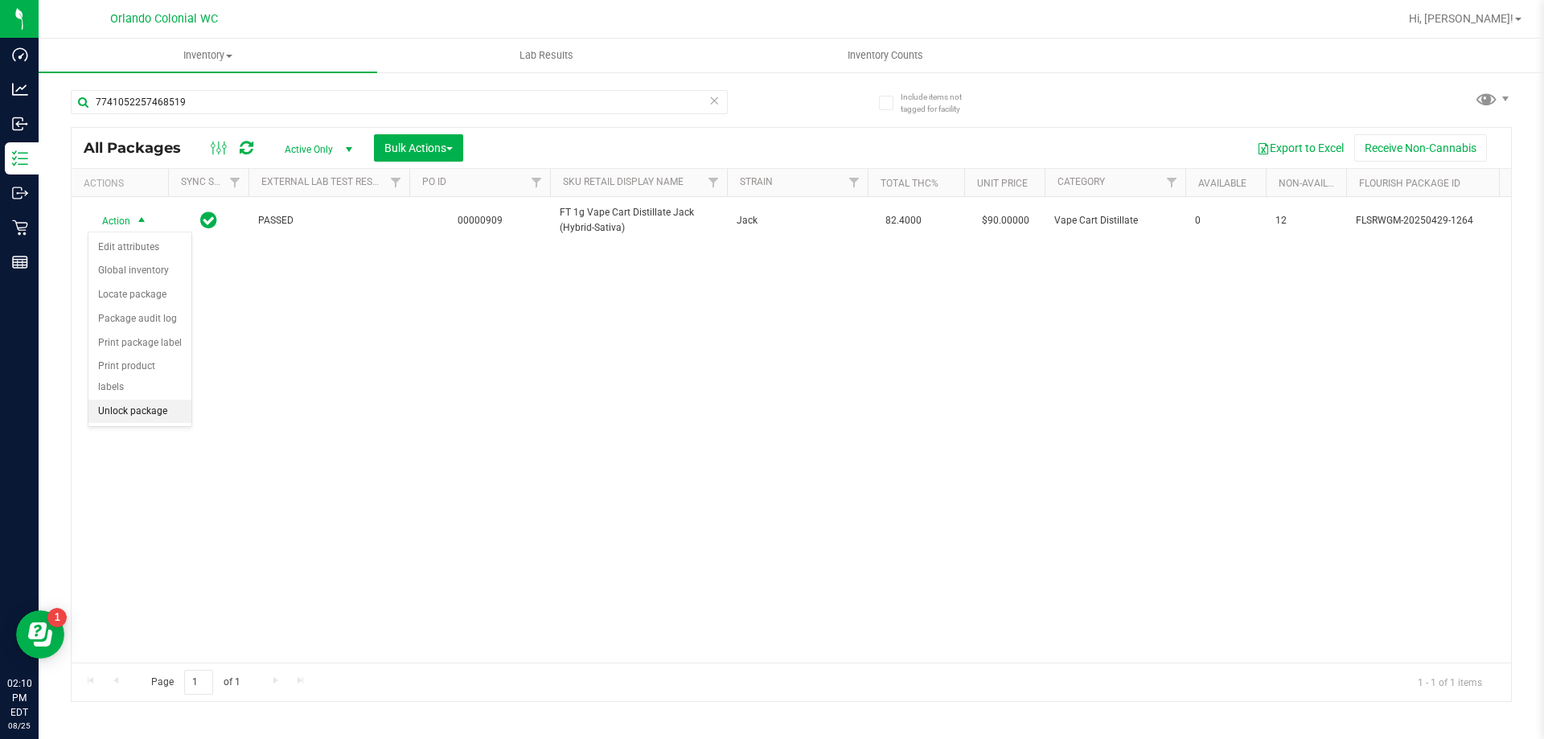
click at [146, 400] on li "Unlock package" at bounding box center [139, 412] width 103 height 24
